Goal: Transaction & Acquisition: Purchase product/service

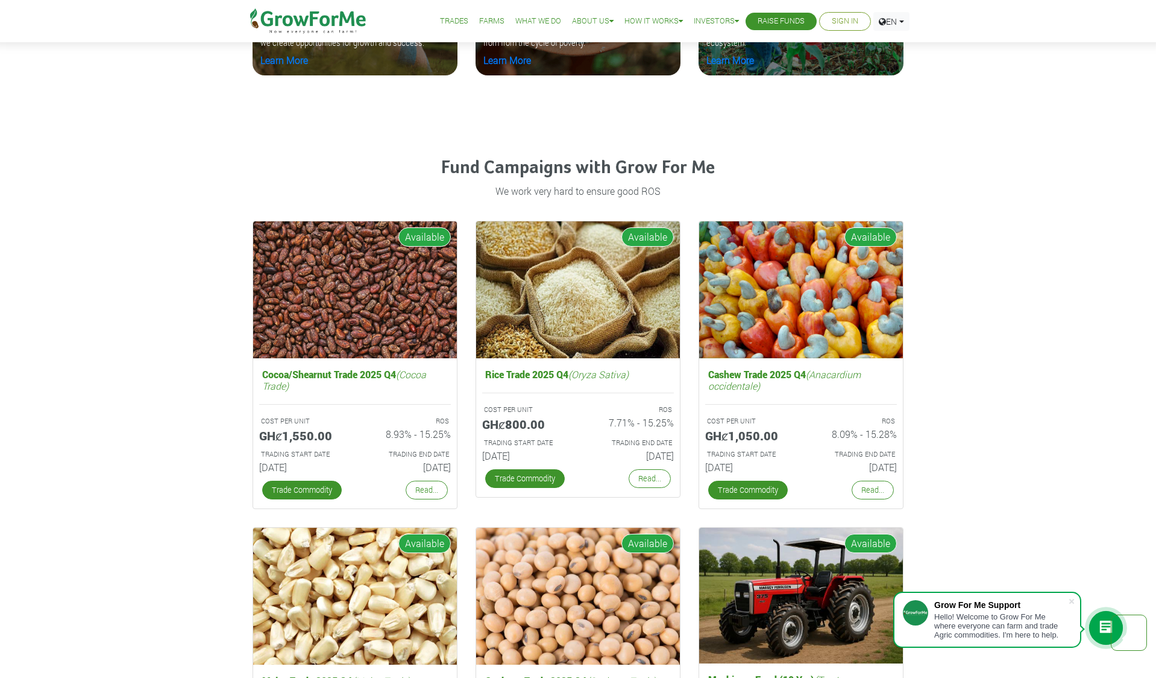
scroll to position [1743, 0]
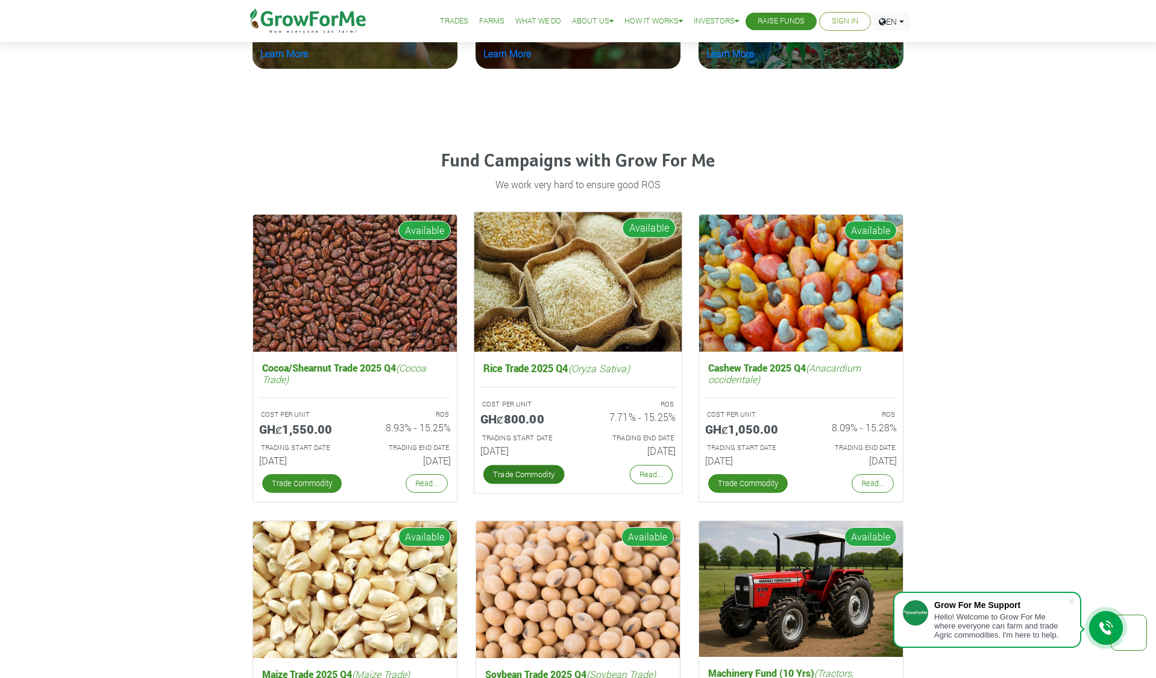
click at [525, 470] on link "Trade Commodity" at bounding box center [524, 474] width 81 height 19
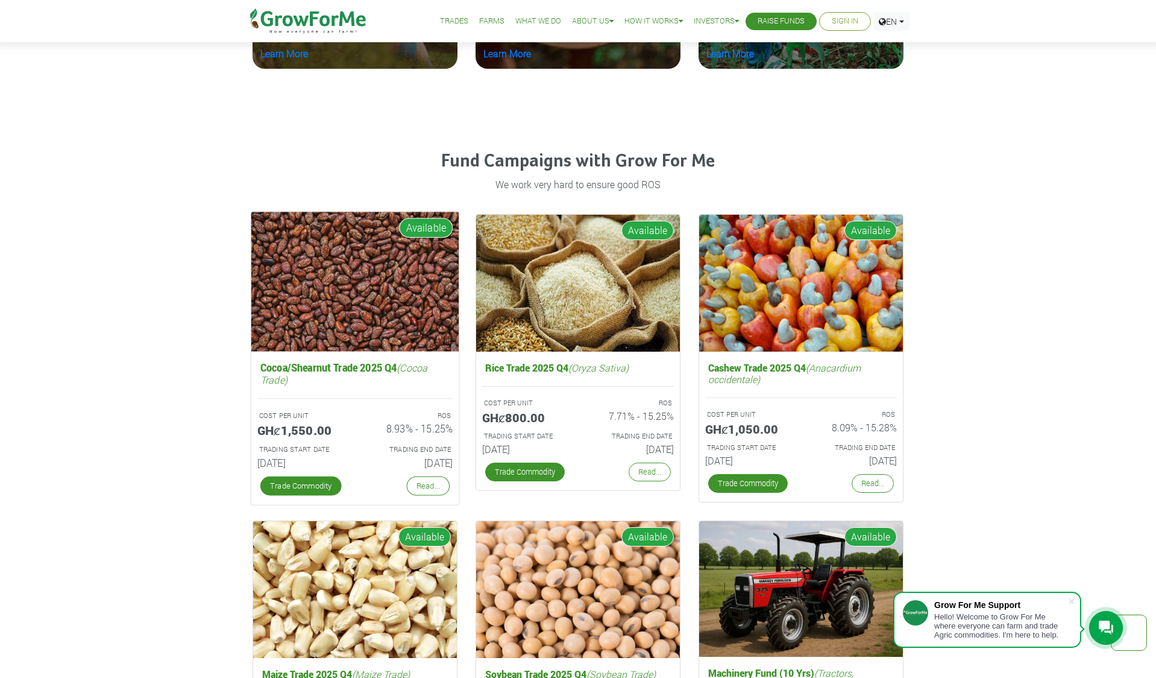
click at [429, 320] on img at bounding box center [355, 281] width 208 height 139
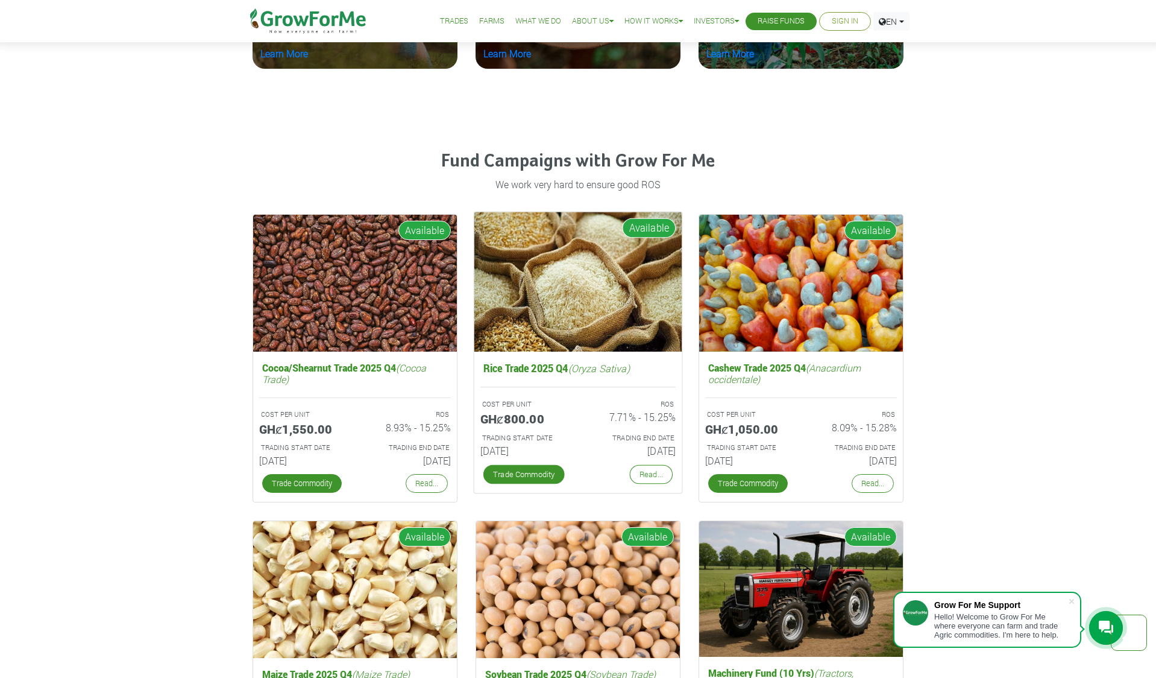
click at [608, 318] on img at bounding box center [579, 281] width 208 height 139
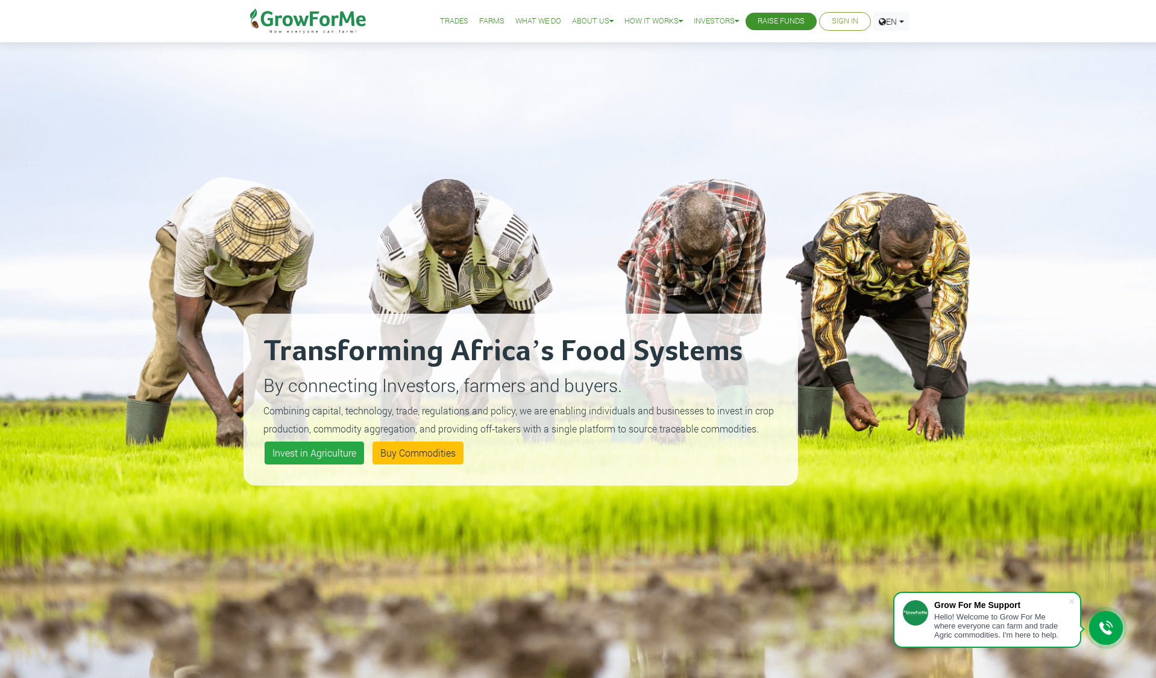
click at [482, 17] on link "Farms" at bounding box center [491, 21] width 25 height 13
